Goal: Information Seeking & Learning: Learn about a topic

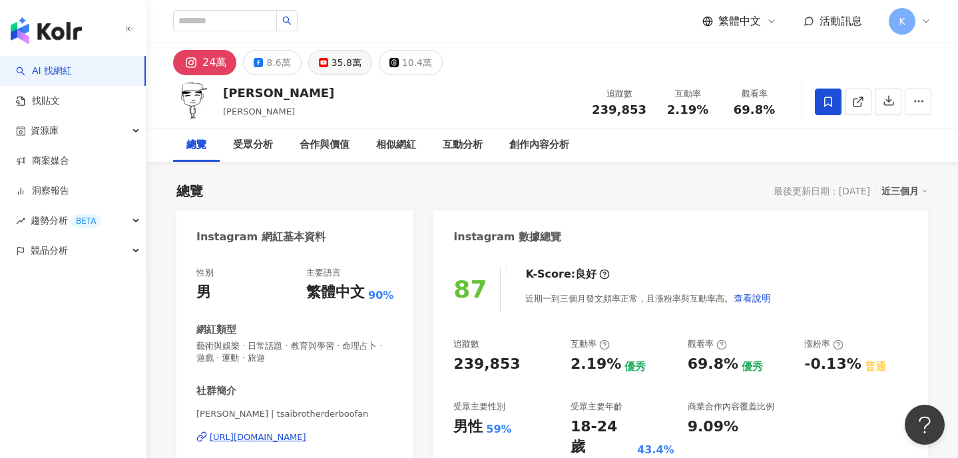
click at [344, 62] on div "35.8萬" at bounding box center [347, 62] width 30 height 19
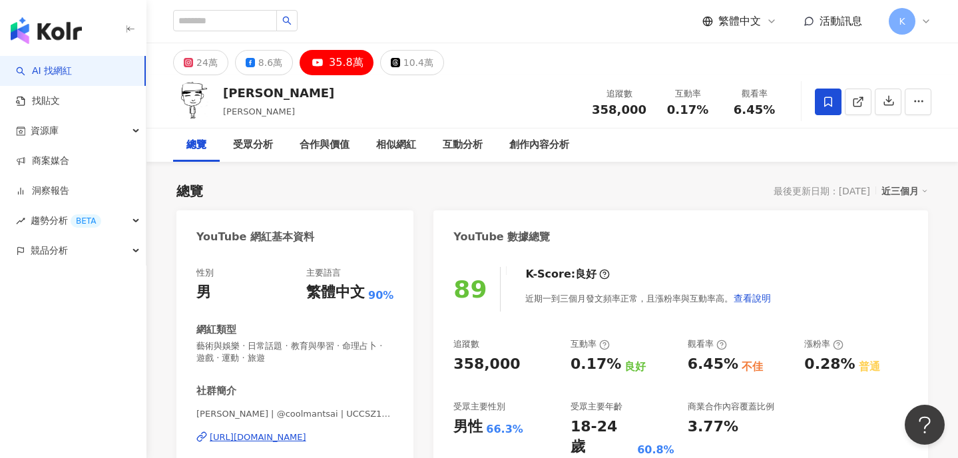
click at [330, 64] on div "35.8萬" at bounding box center [346, 62] width 35 height 19
click at [462, 144] on div "互動分析" at bounding box center [463, 145] width 40 height 16
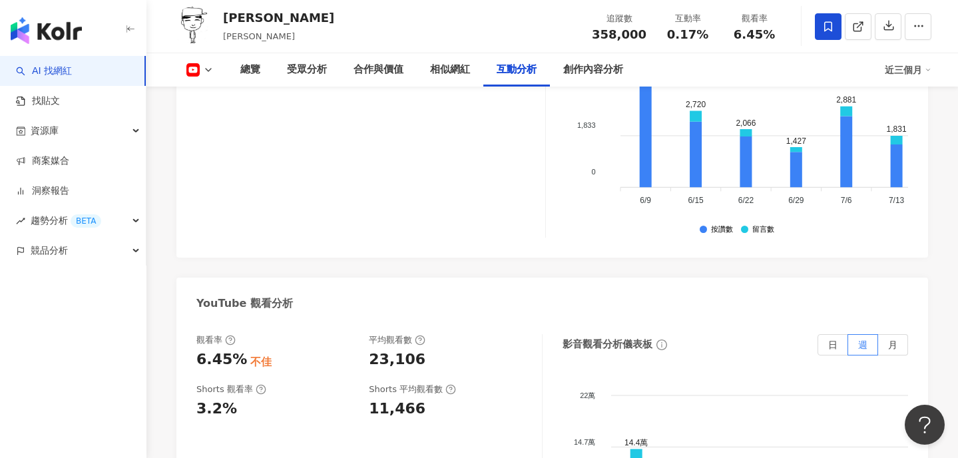
scroll to position [2459, 0]
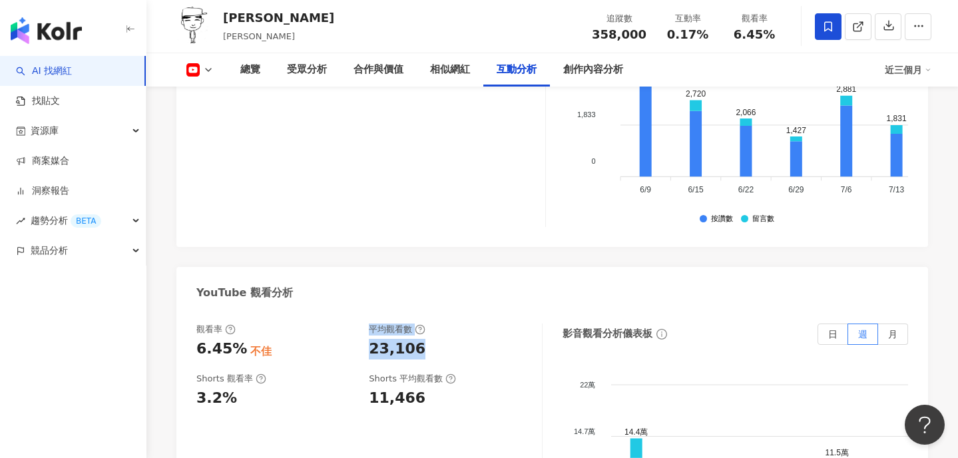
drag, startPoint x: 414, startPoint y: 256, endPoint x: 360, endPoint y: 256, distance: 54.6
click at [360, 324] on div "觀看率 6.45% 不佳 平均觀看數 23,106" at bounding box center [362, 342] width 332 height 36
copy div "不佳 平均觀看數 23,106"
click at [477, 339] on div "23,106" at bounding box center [448, 349] width 159 height 21
drag, startPoint x: 435, startPoint y: 261, endPoint x: 368, endPoint y: 257, distance: 67.4
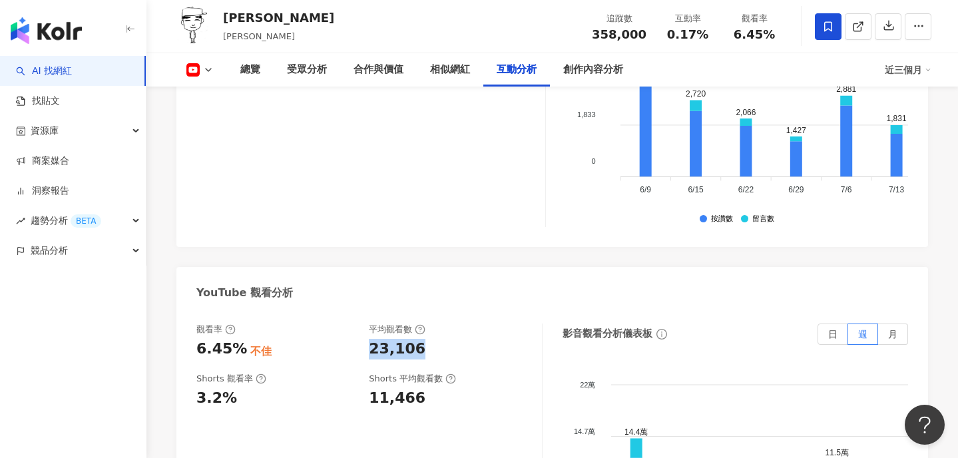
click at [368, 324] on div "觀看率 6.45% 不佳 平均觀看數 23,106" at bounding box center [362, 342] width 332 height 36
copy div "23,106"
click at [491, 339] on div "23,106" at bounding box center [448, 349] width 159 height 21
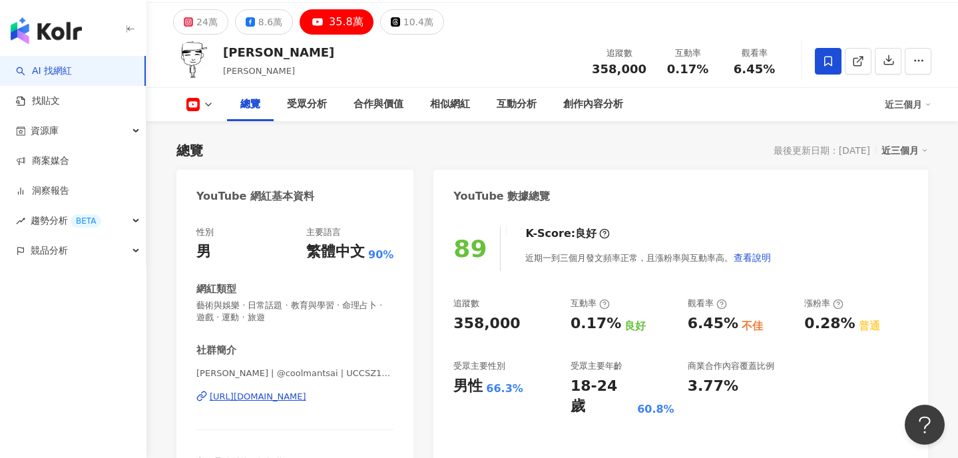
scroll to position [61, 0]
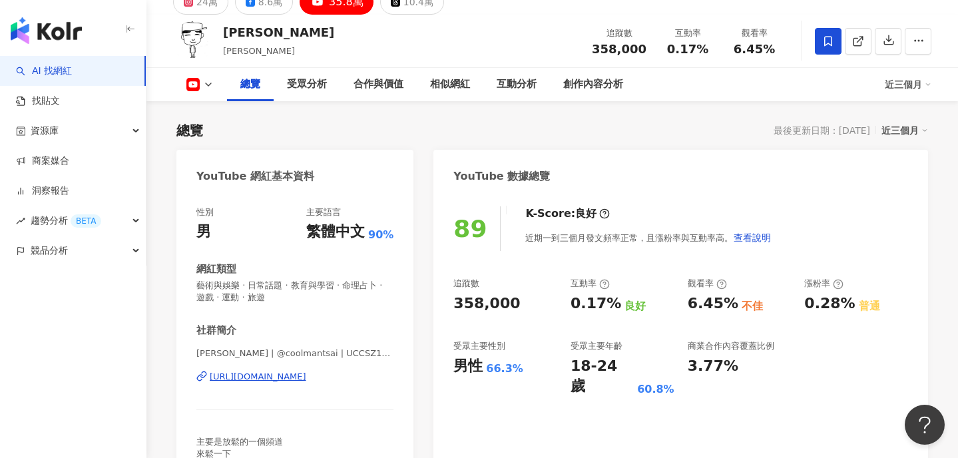
click at [306, 379] on div "[URL][DOMAIN_NAME]" at bounding box center [258, 377] width 97 height 12
click at [525, 75] on div "互動分析" at bounding box center [516, 84] width 67 height 33
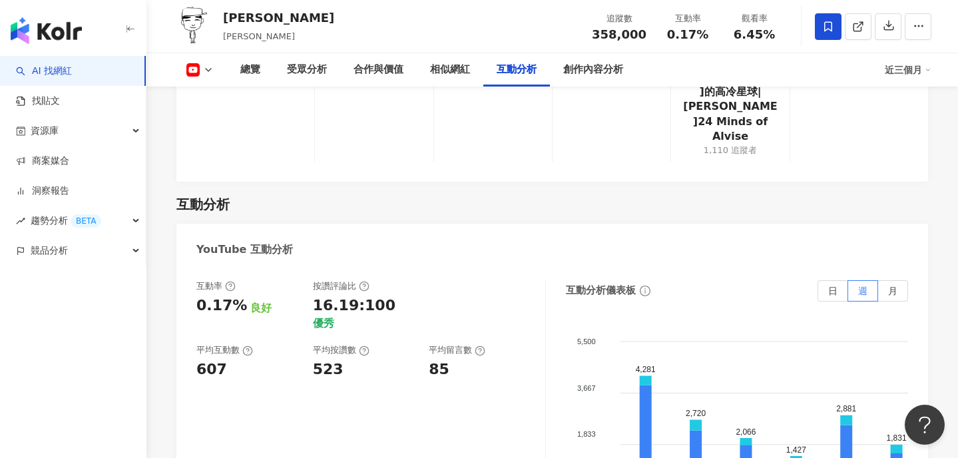
click at [366, 281] on icon at bounding box center [364, 286] width 11 height 11
click at [559, 267] on div "互動率 0.17% 良好 按讚評論比 16.19:100 優秀 平均互動數 607 平均按讚數 523 平均留言數 85 互動分析儀表板 日 週 月 5,50…" at bounding box center [552, 417] width 752 height 300
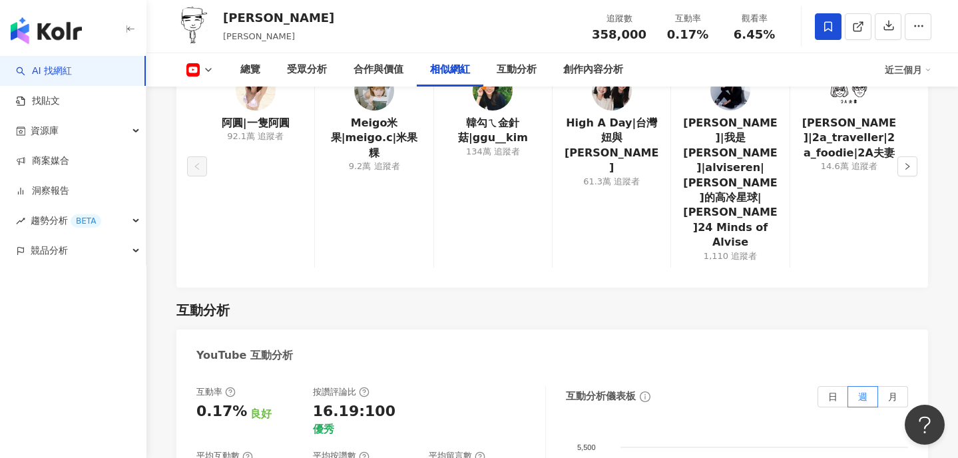
scroll to position [2201, 0]
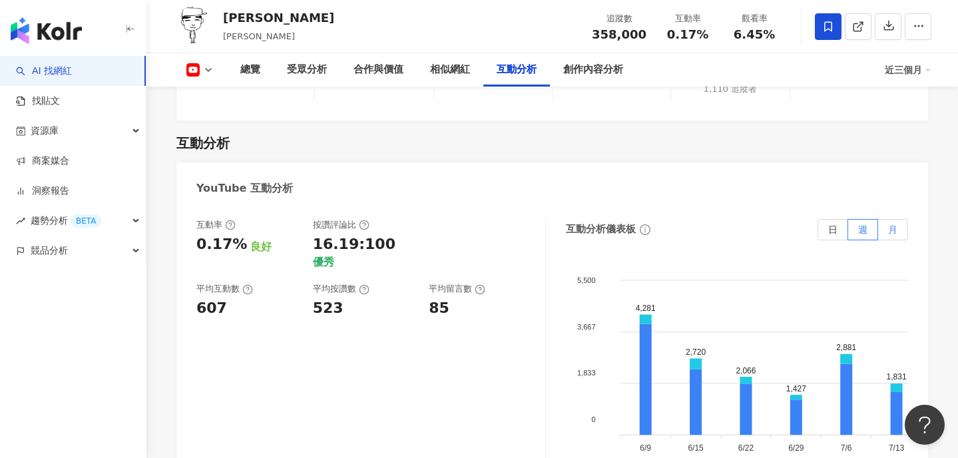
click at [902, 219] on label "月" at bounding box center [893, 229] width 30 height 21
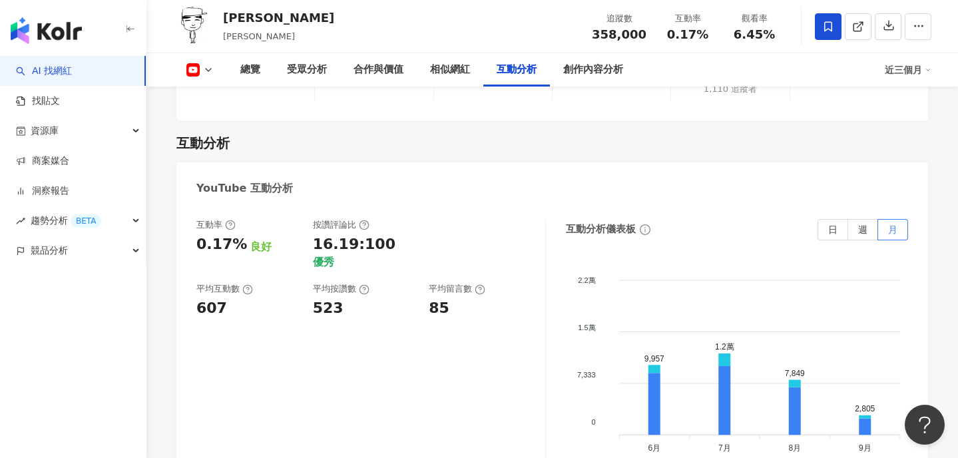
click at [494, 219] on div at bounding box center [480, 244] width 103 height 51
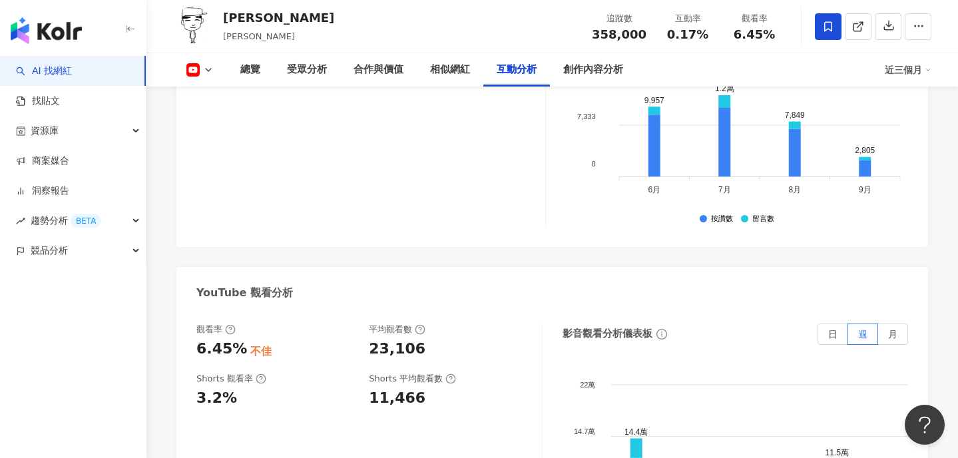
scroll to position [2460, 0]
click at [894, 328] on span "月" at bounding box center [892, 333] width 9 height 11
click at [495, 266] on div "YouTube 觀看分析" at bounding box center [552, 287] width 752 height 43
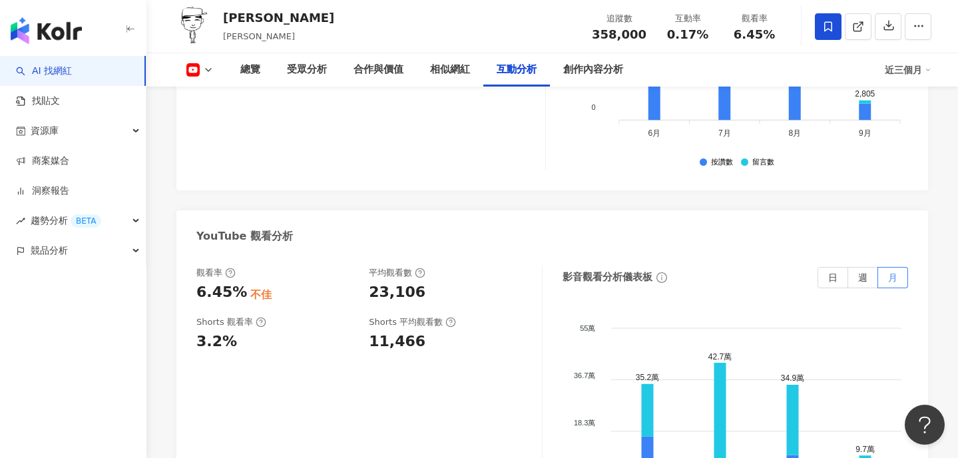
scroll to position [2515, 0]
click at [866, 273] on span "週" at bounding box center [862, 278] width 9 height 11
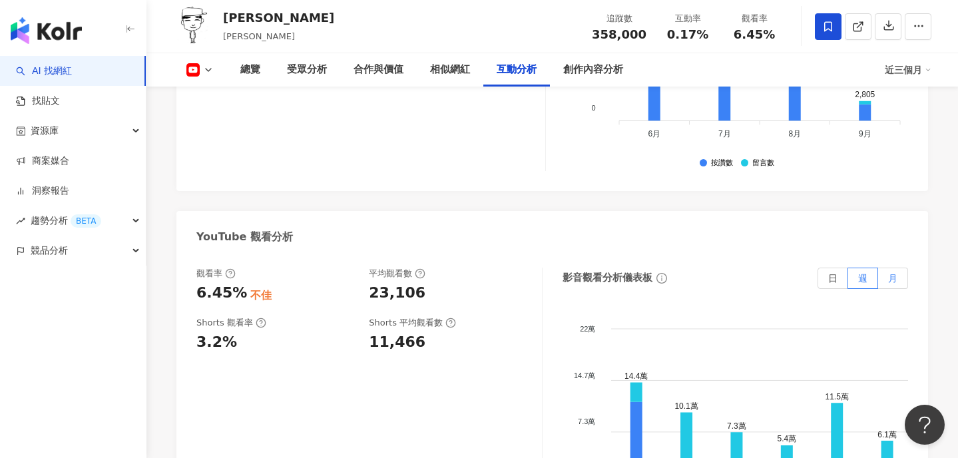
click at [898, 268] on label "月" at bounding box center [893, 278] width 30 height 21
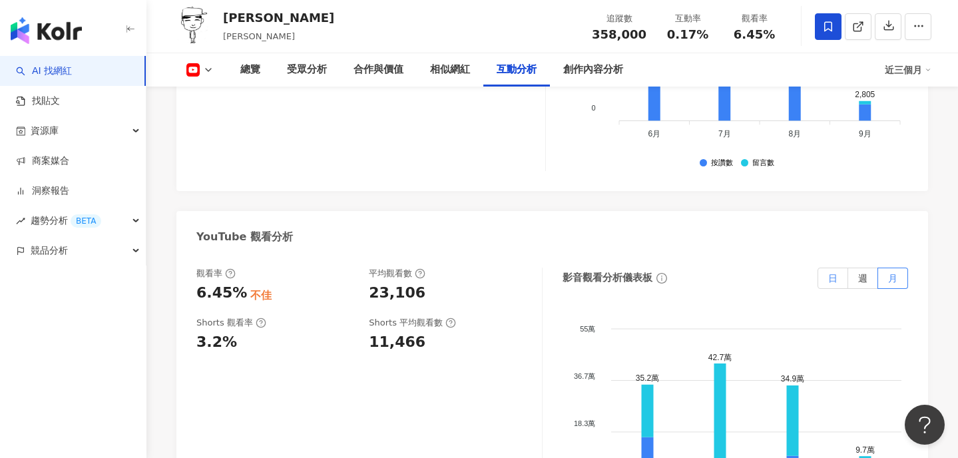
click at [846, 268] on label "日" at bounding box center [833, 278] width 31 height 21
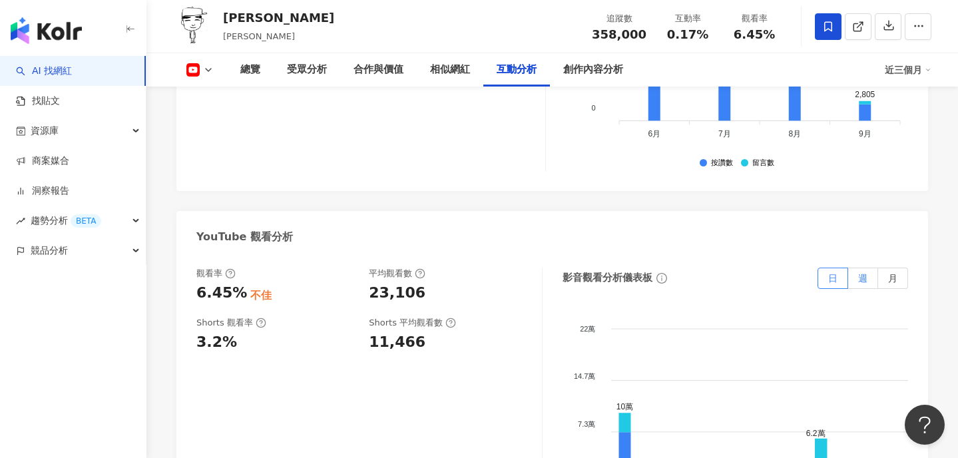
click at [868, 268] on label "週" at bounding box center [863, 278] width 30 height 21
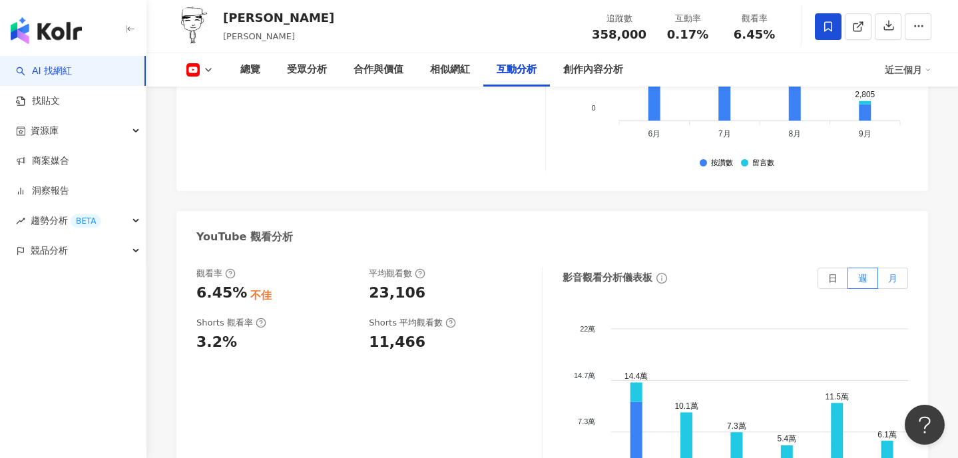
click at [893, 268] on label "月" at bounding box center [893, 278] width 30 height 21
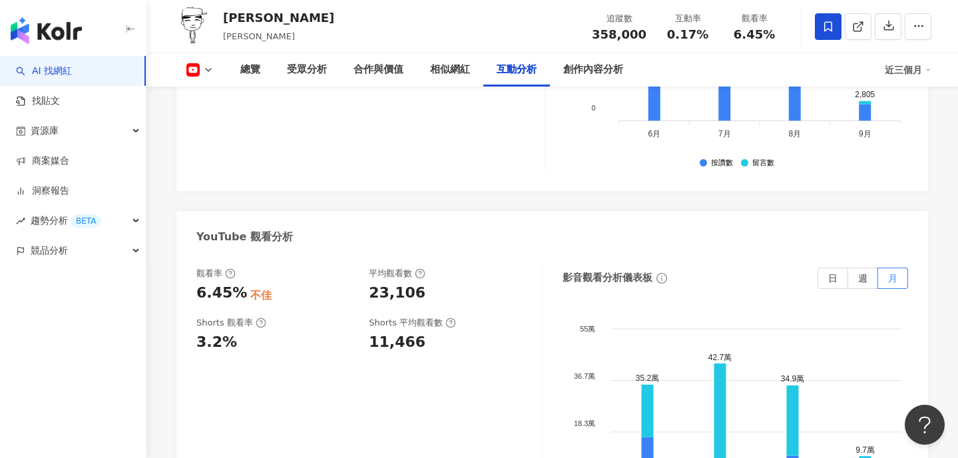
click at [503, 291] on div "觀看率 6.45% 不佳 平均觀看數 23,106 Shorts 觀看率 3.2% Shorts 平均觀看數 11,466" at bounding box center [369, 401] width 346 height 266
click at [832, 273] on span "日" at bounding box center [832, 278] width 9 height 11
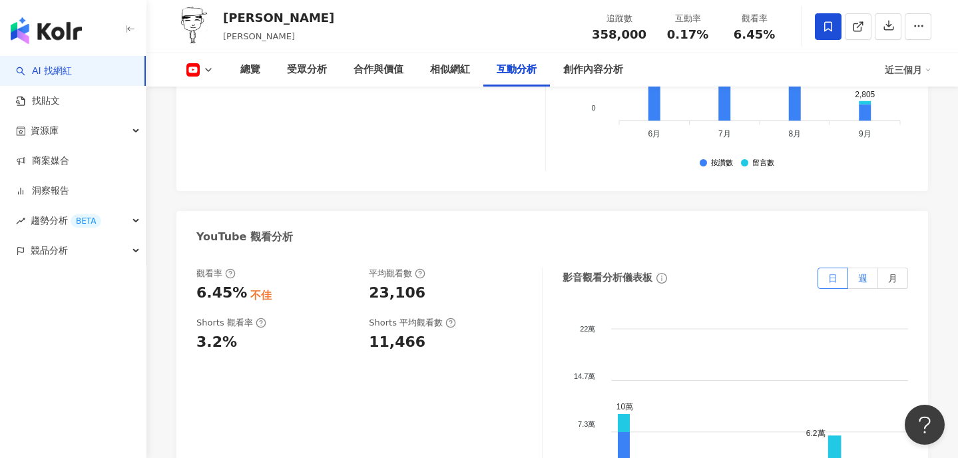
click at [861, 273] on span "週" at bounding box center [862, 278] width 9 height 11
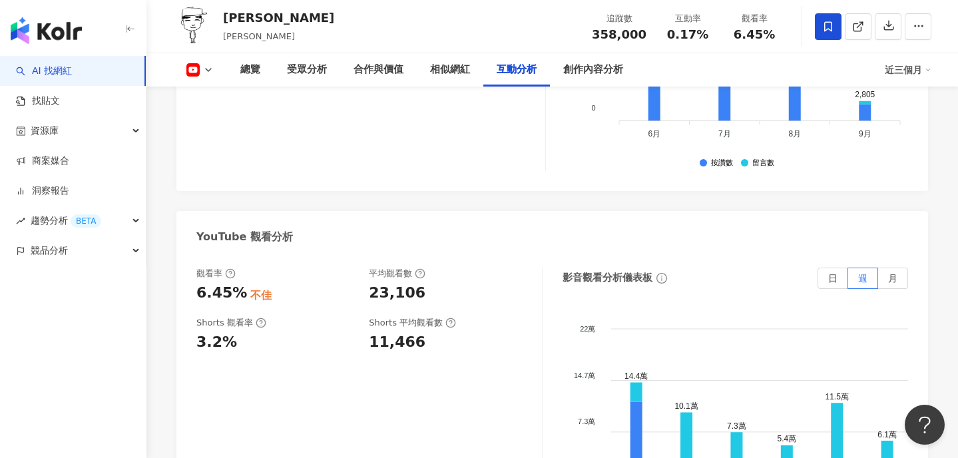
click at [911, 254] on div "觀看率 6.45% 不佳 平均觀看數 23,106 Shorts 觀看率 3.2% Shorts 平均觀看數 11,466 影音觀看分析儀表板 日 週 月 2…" at bounding box center [552, 404] width 752 height 300
click at [897, 273] on span "月" at bounding box center [892, 278] width 9 height 11
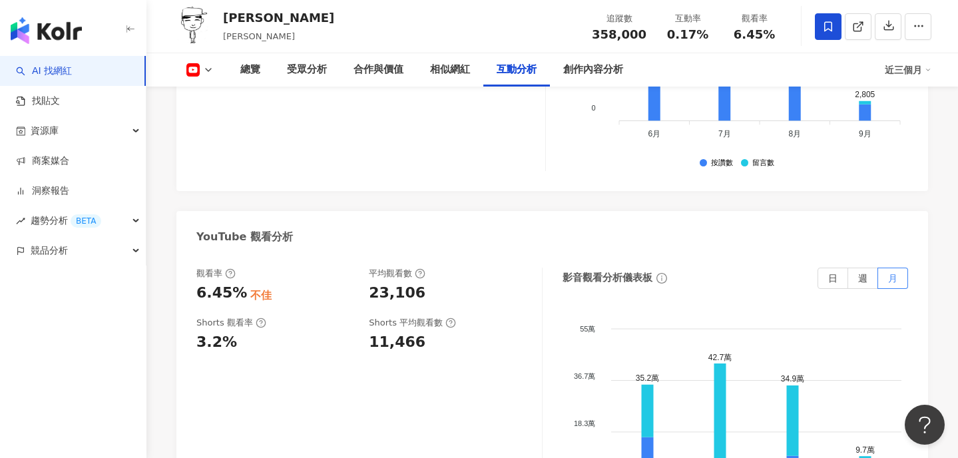
click at [522, 326] on div "觀看率 6.45% 不佳 平均觀看數 23,106 Shorts 觀看率 3.2% Shorts 平均觀看數 11,466" at bounding box center [369, 401] width 346 height 266
